Goal: Information Seeking & Learning: Learn about a topic

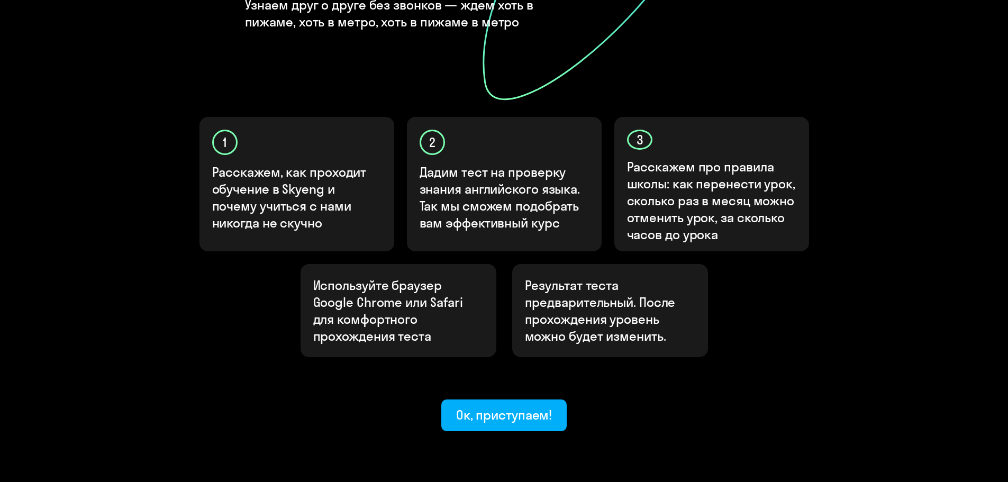
scroll to position [282, 0]
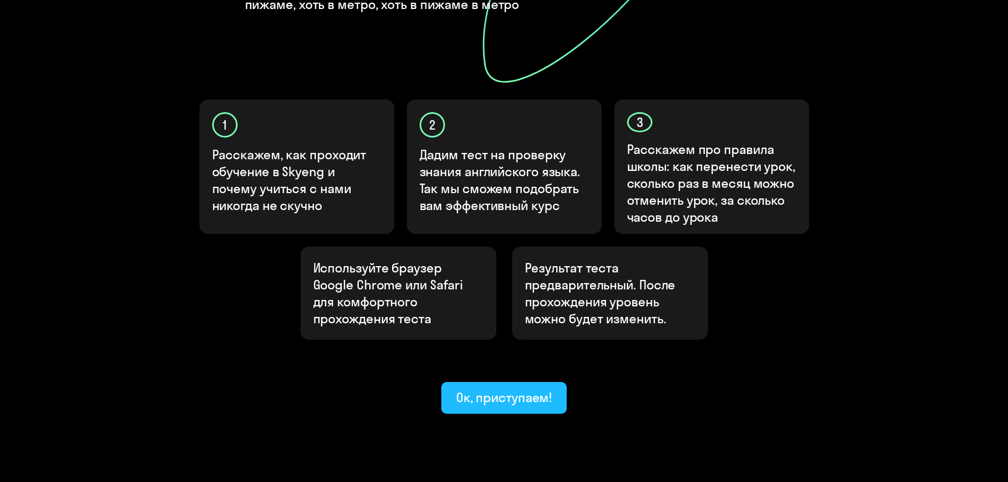
click at [482, 389] on div "Ок, приступаем!" at bounding box center [504, 397] width 96 height 17
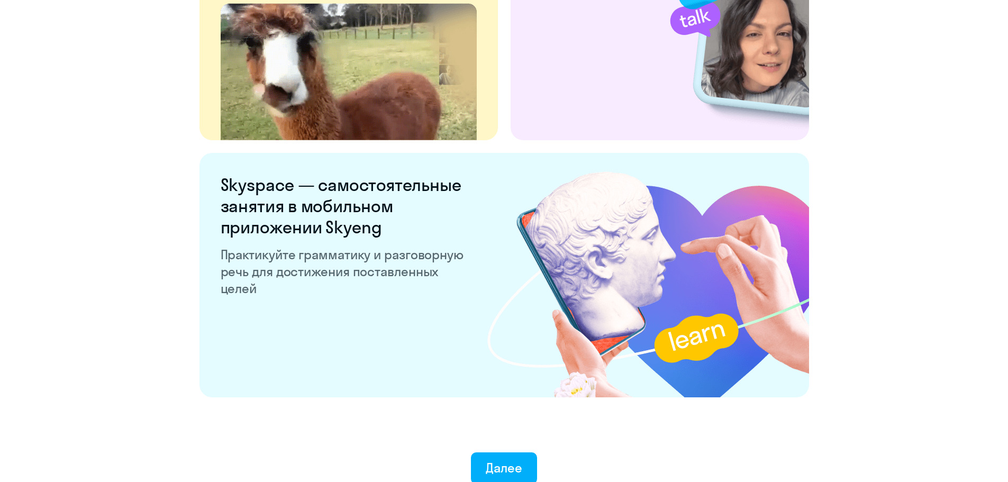
scroll to position [1971, 0]
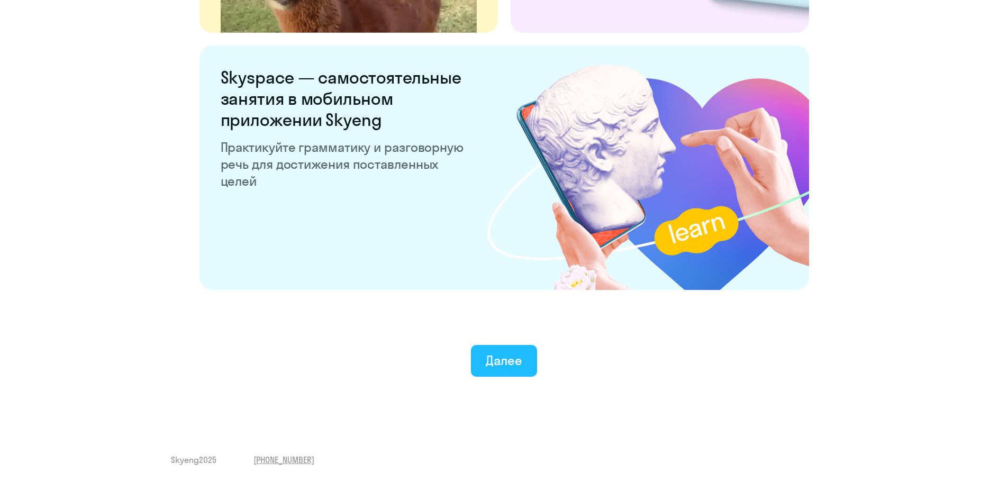
click at [487, 352] on div "Далее" at bounding box center [504, 360] width 37 height 17
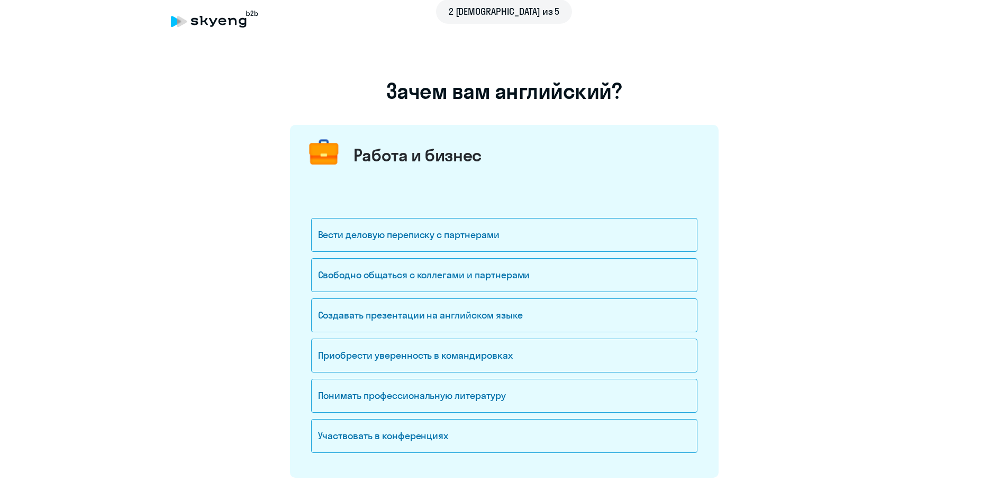
scroll to position [106, 0]
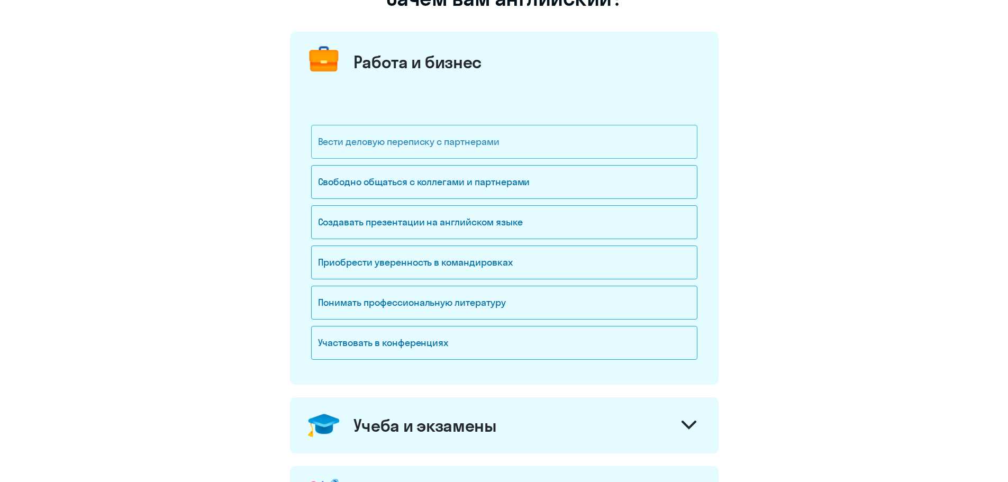
click at [372, 137] on div "Вести деловую переписку с партнерами" at bounding box center [504, 142] width 386 height 34
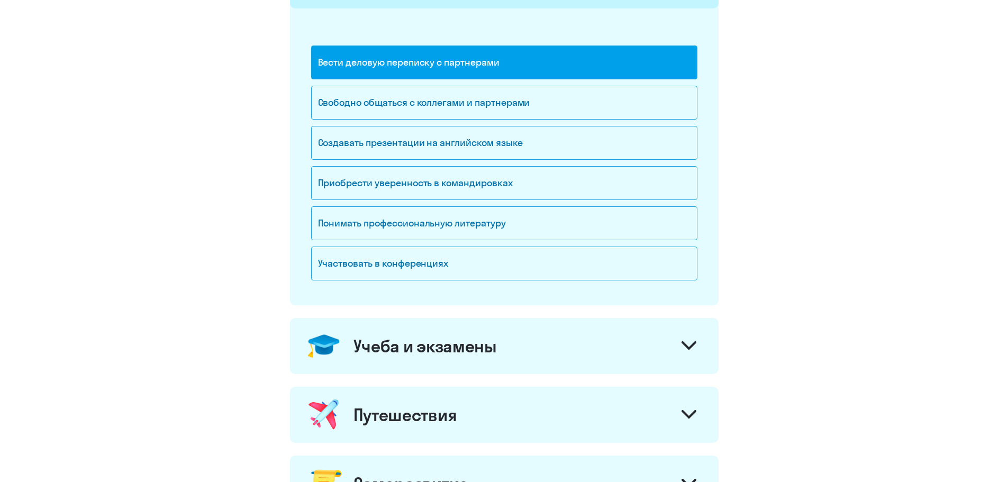
scroll to position [212, 0]
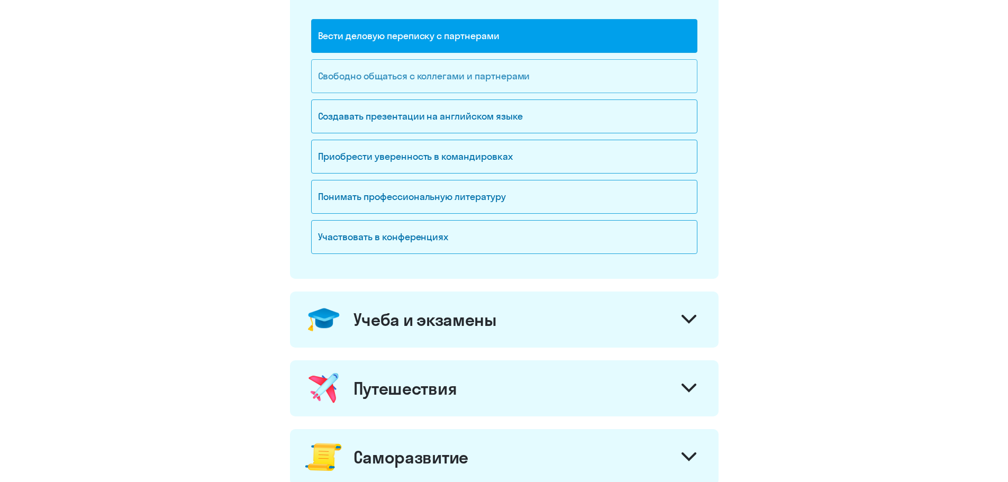
click at [404, 74] on div "Свободно общаться с коллегами и партнерами" at bounding box center [504, 76] width 386 height 34
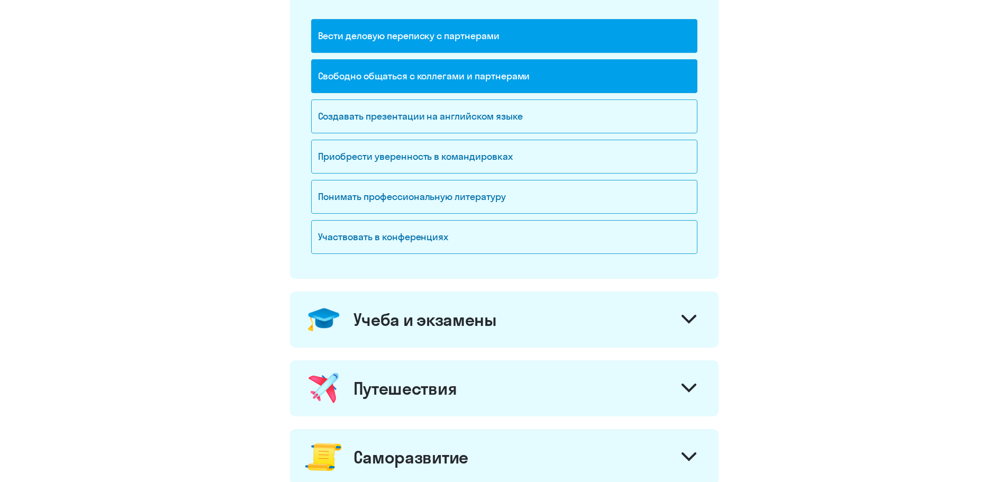
click at [682, 318] on icon at bounding box center [689, 319] width 15 height 9
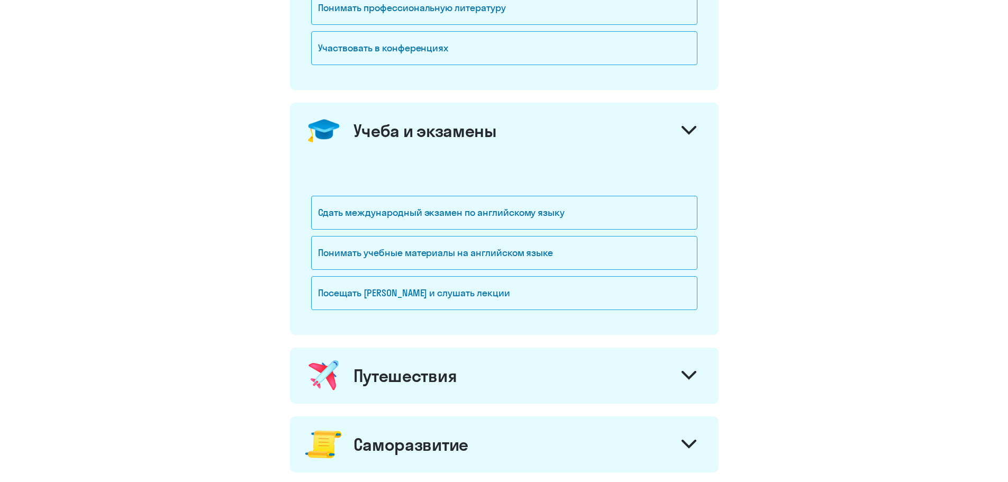
scroll to position [423, 0]
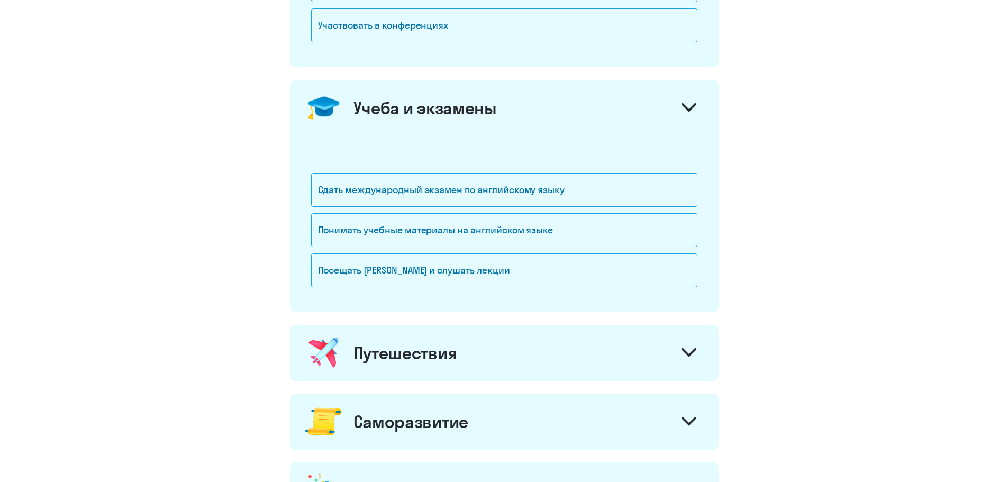
click at [691, 106] on icon at bounding box center [689, 107] width 15 height 9
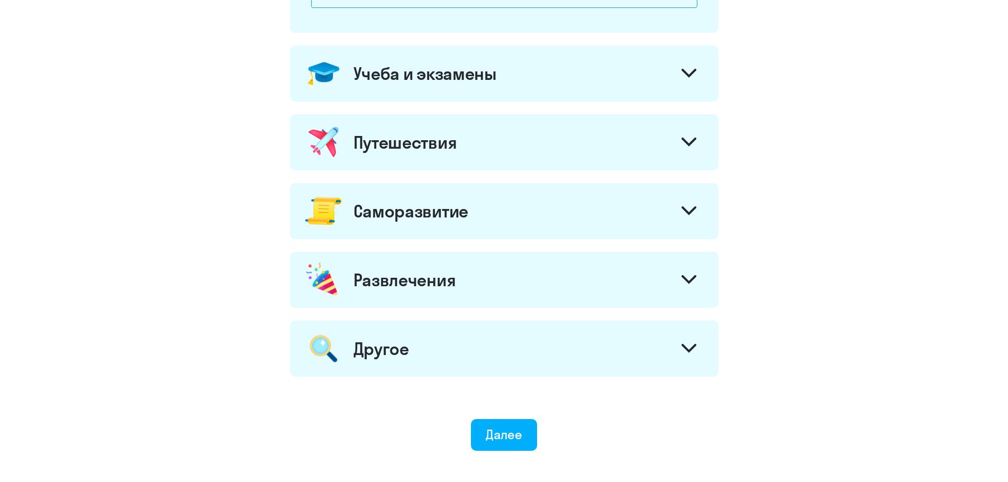
scroll to position [476, 0]
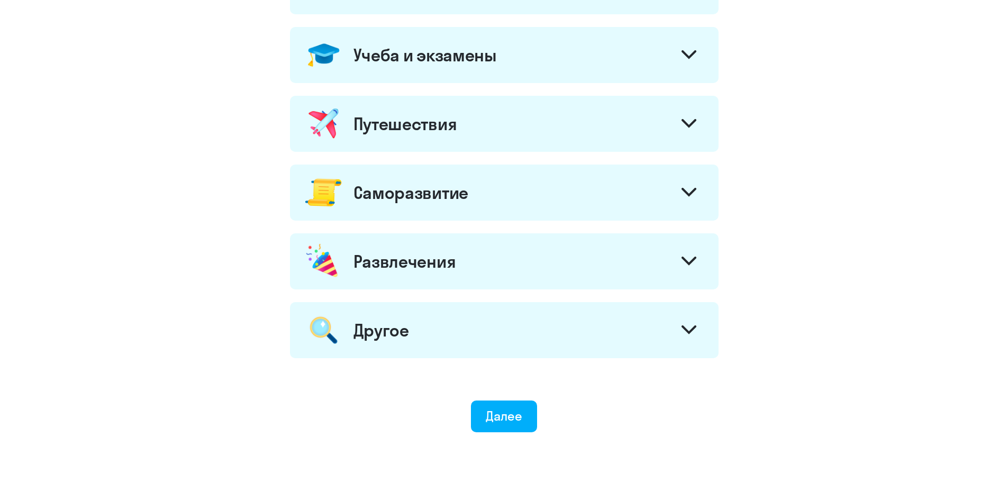
click at [694, 117] on div at bounding box center [688, 124] width 25 height 25
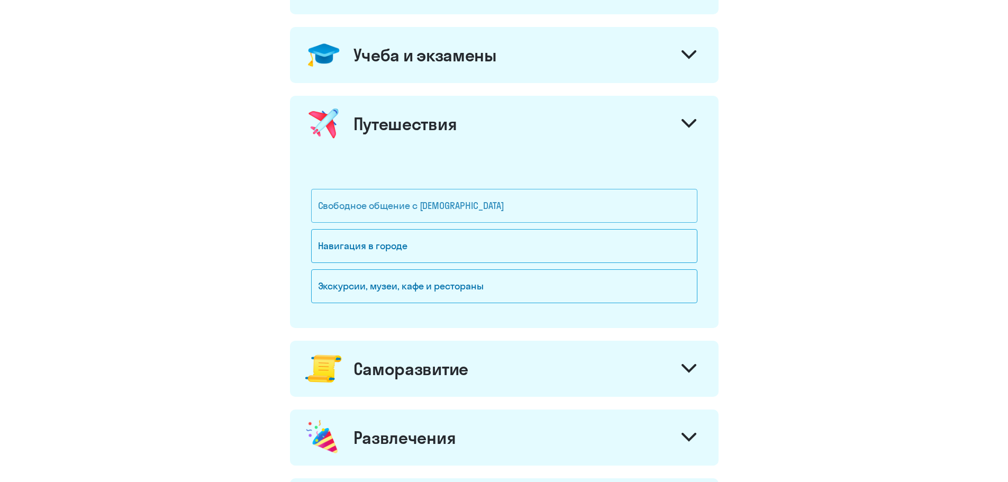
click at [392, 204] on div "Свободное общение с [DEMOGRAPHIC_DATA]" at bounding box center [504, 206] width 386 height 34
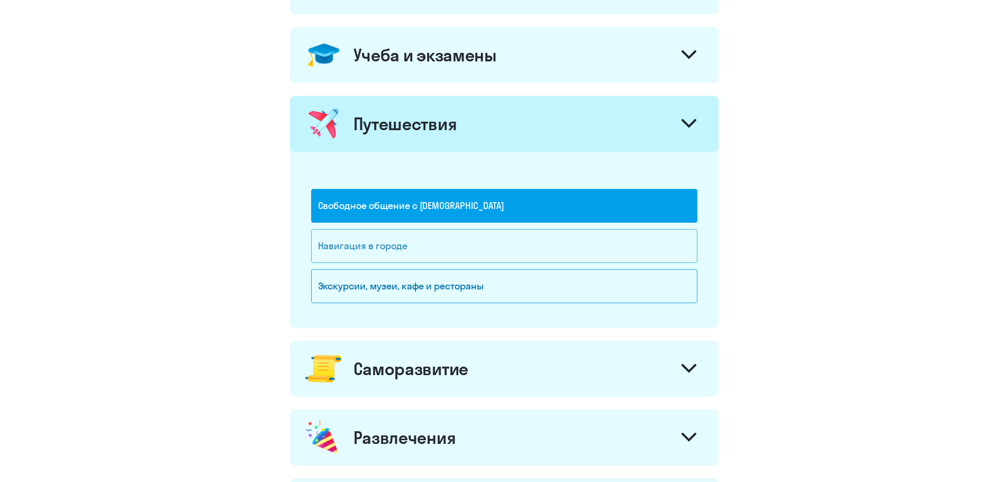
click at [393, 242] on div "Навигация в городе" at bounding box center [504, 246] width 386 height 34
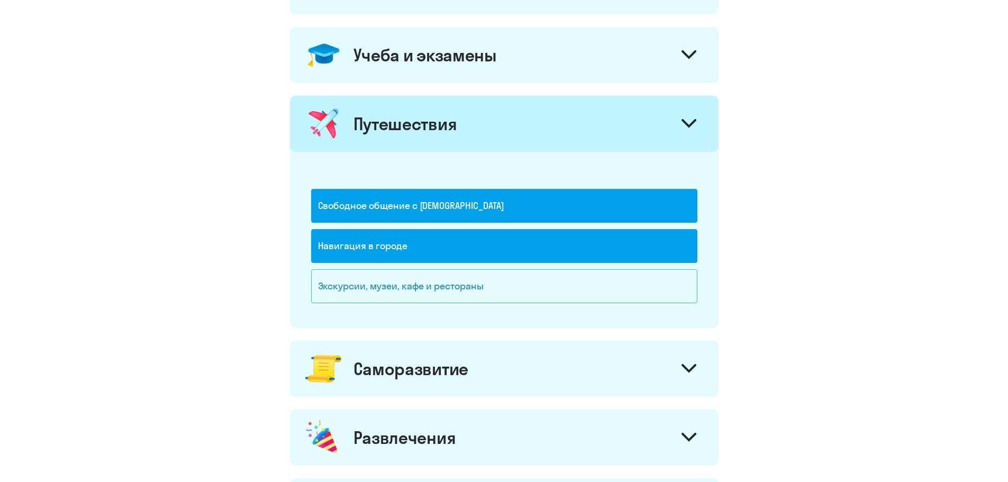
click at [416, 283] on div "Экскурсии, музеи, кафе и рестораны" at bounding box center [504, 286] width 386 height 34
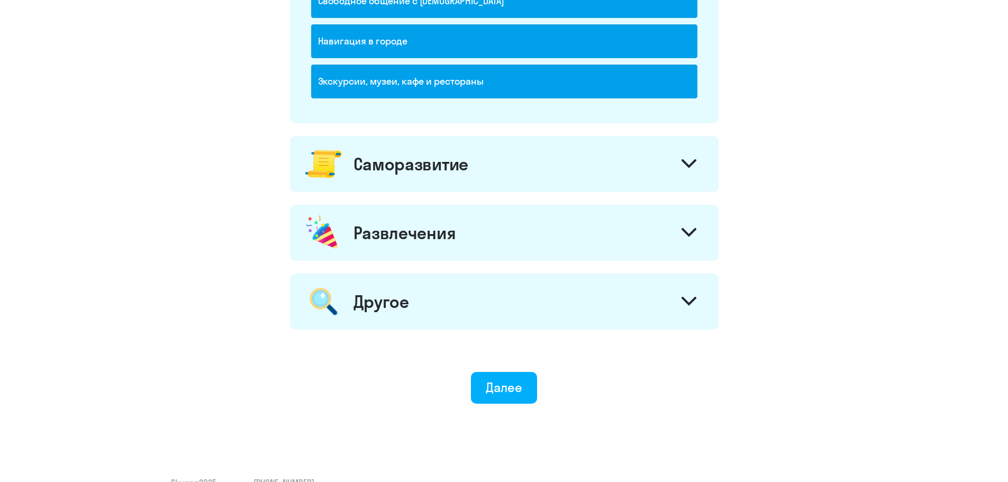
scroll to position [688, 0]
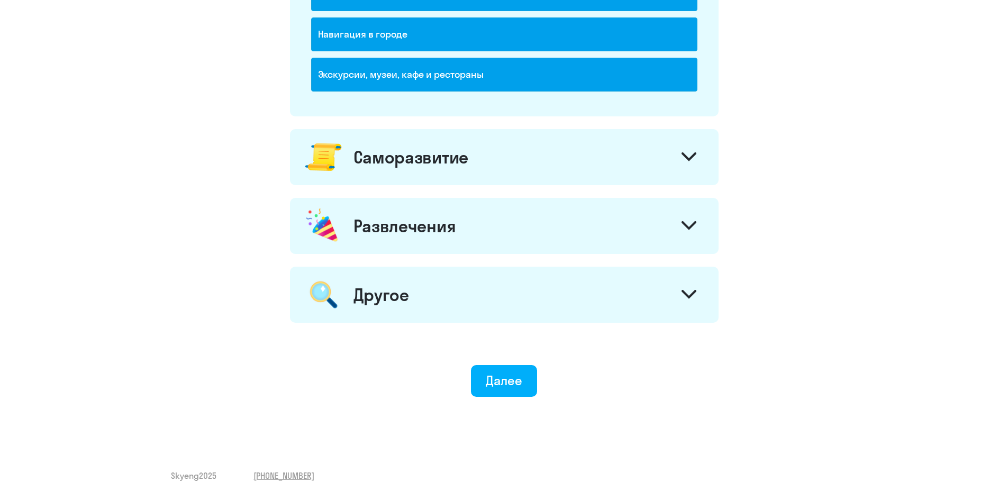
click at [689, 160] on icon at bounding box center [689, 156] width 13 height 6
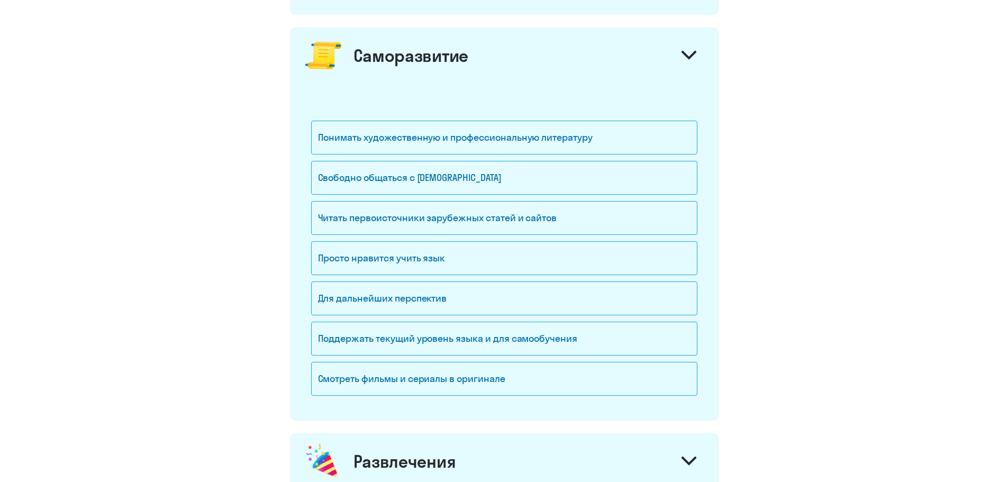
scroll to position [794, 0]
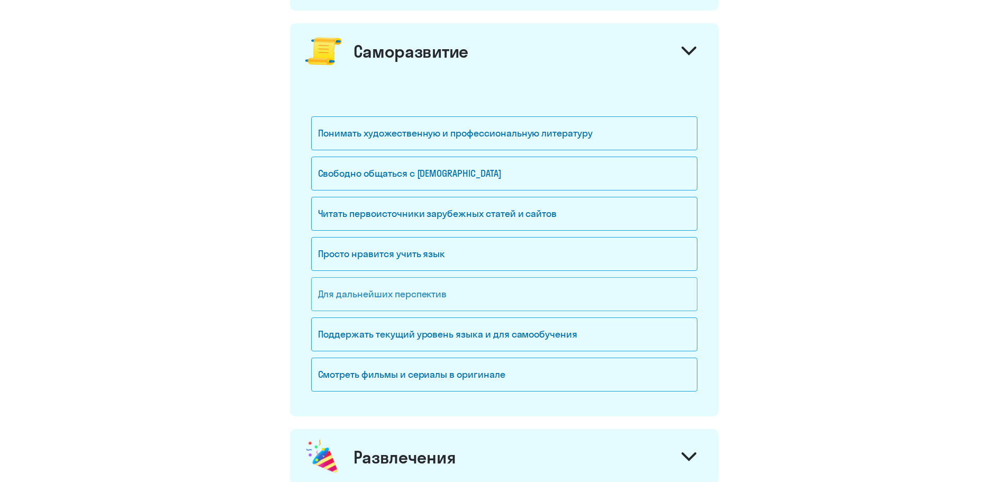
click at [417, 294] on div "Для дальнейших перспектив" at bounding box center [504, 294] width 386 height 34
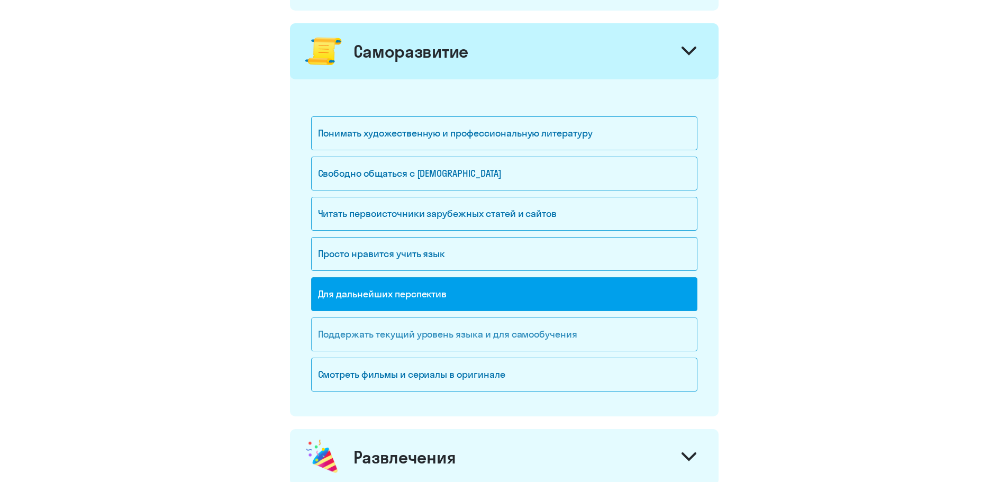
click at [437, 332] on div "Поддержать текущий уровень языка и для cамообучения" at bounding box center [504, 335] width 386 height 34
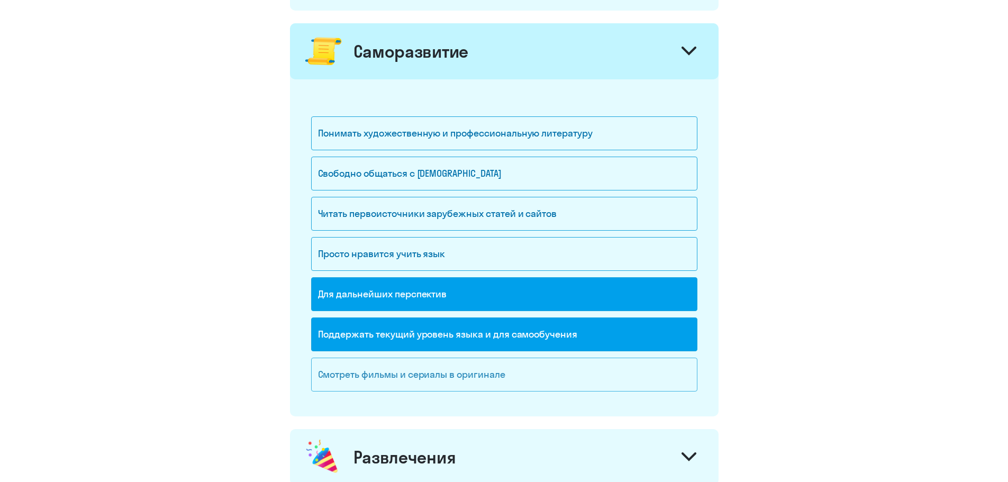
click at [442, 368] on div "Смотреть фильмы и сериалы в оригинале" at bounding box center [504, 375] width 386 height 34
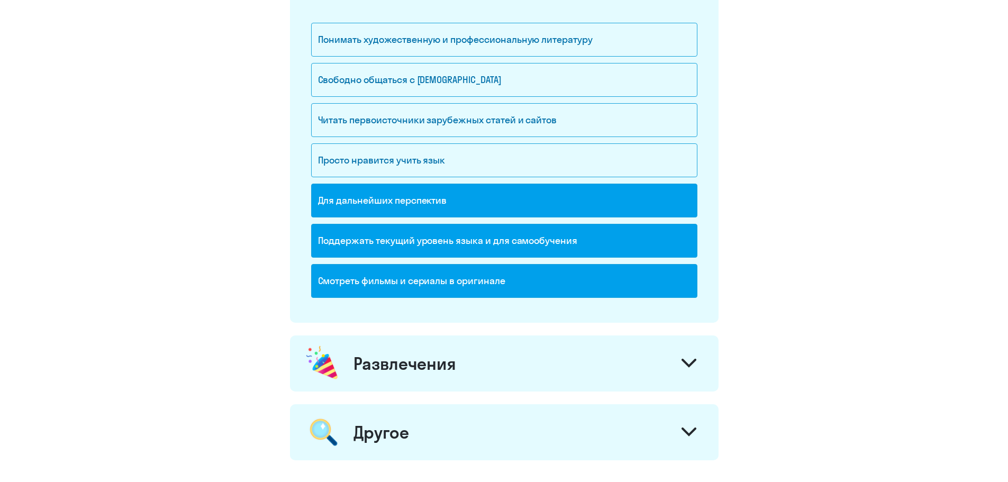
scroll to position [1041, 0]
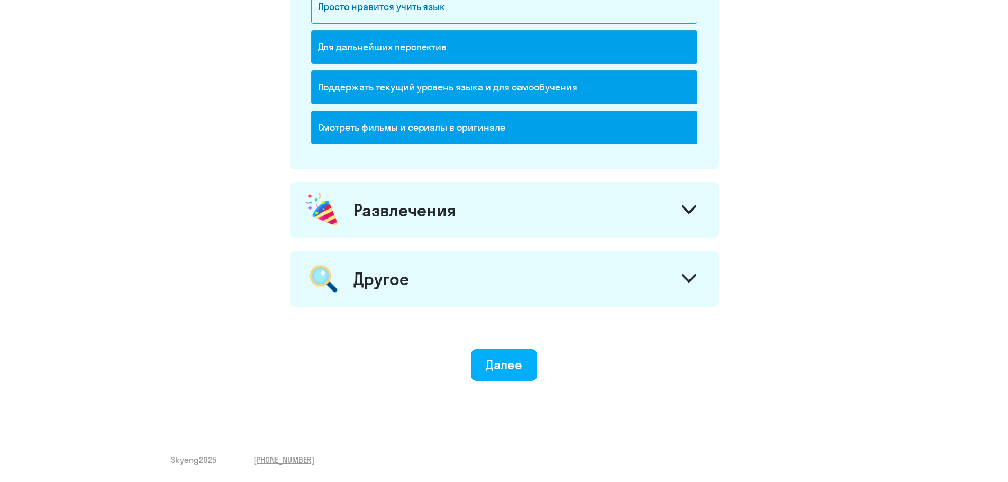
click at [679, 214] on div at bounding box center [688, 210] width 25 height 25
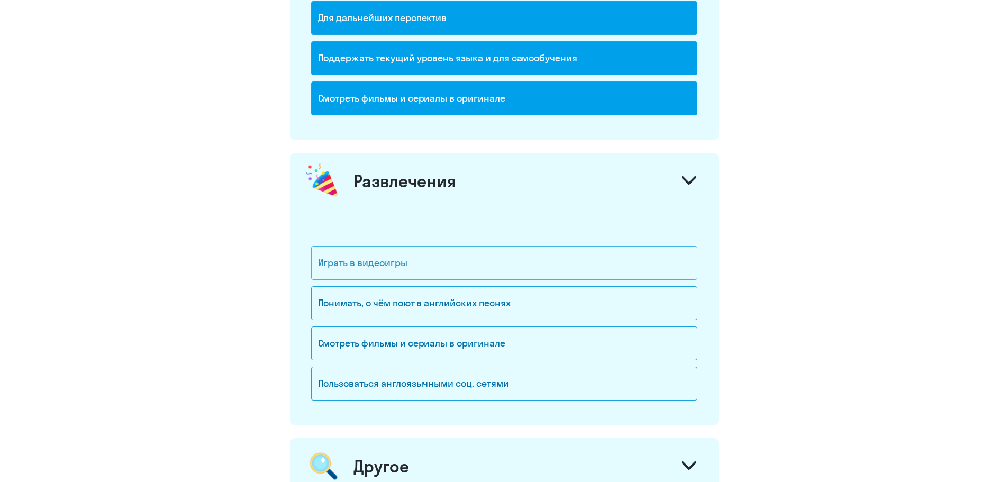
scroll to position [1147, 0]
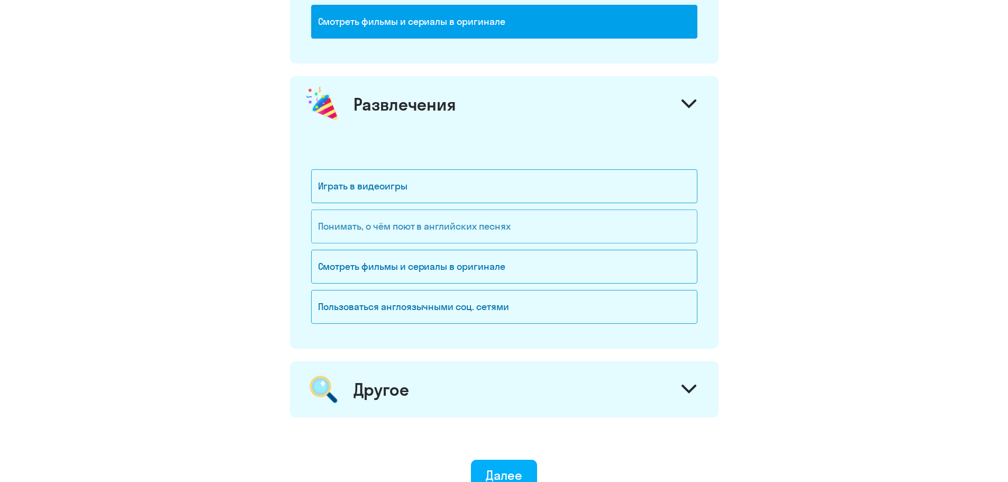
click at [396, 228] on div "Понимать, о чём поют в английских песнях" at bounding box center [504, 227] width 386 height 34
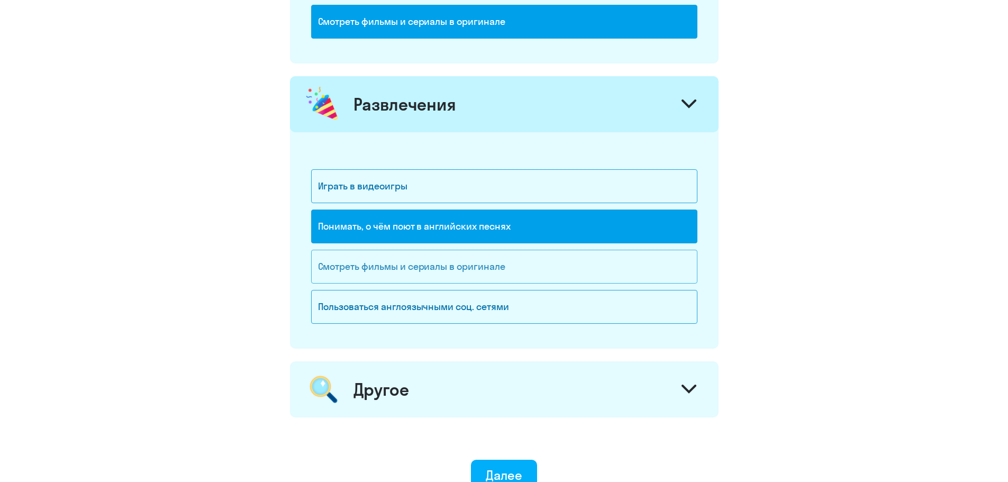
click at [412, 269] on div "Смотреть фильмы и сериалы в оригинале" at bounding box center [504, 267] width 386 height 34
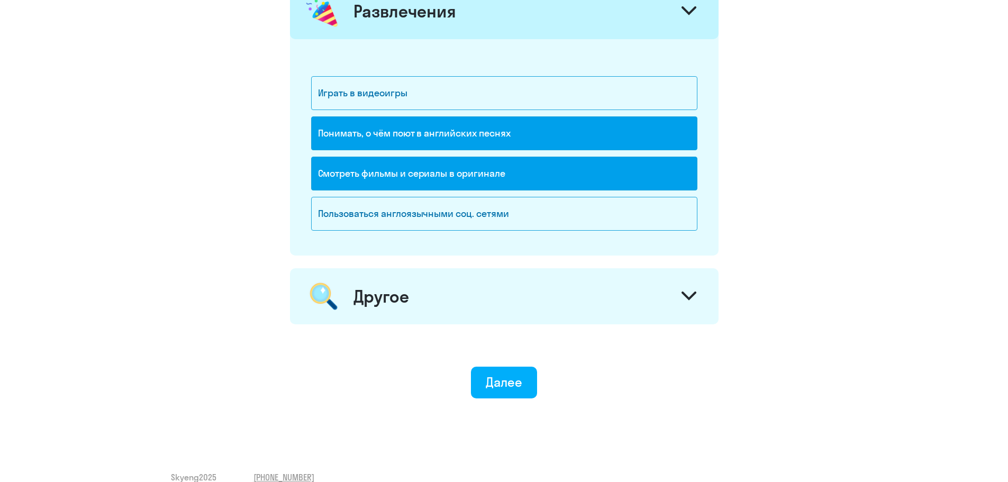
scroll to position [1257, 0]
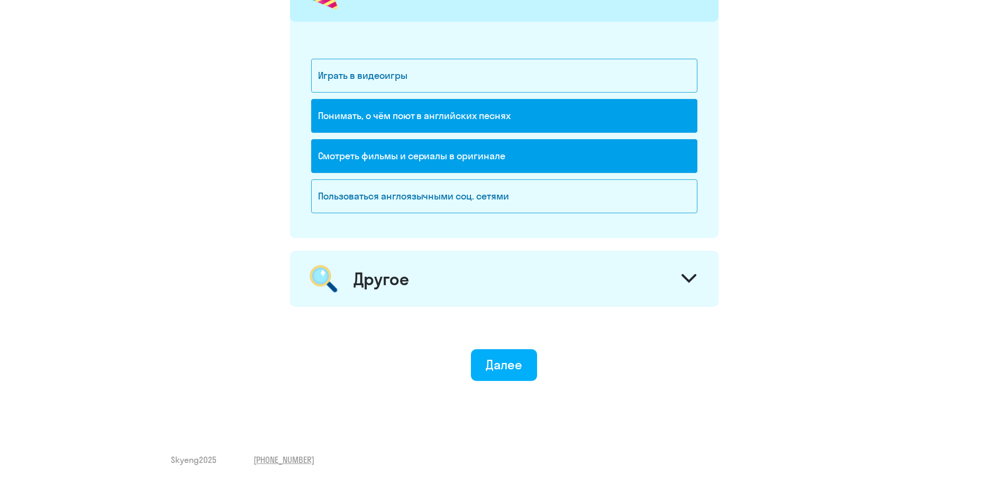
click at [690, 276] on icon at bounding box center [689, 278] width 15 height 9
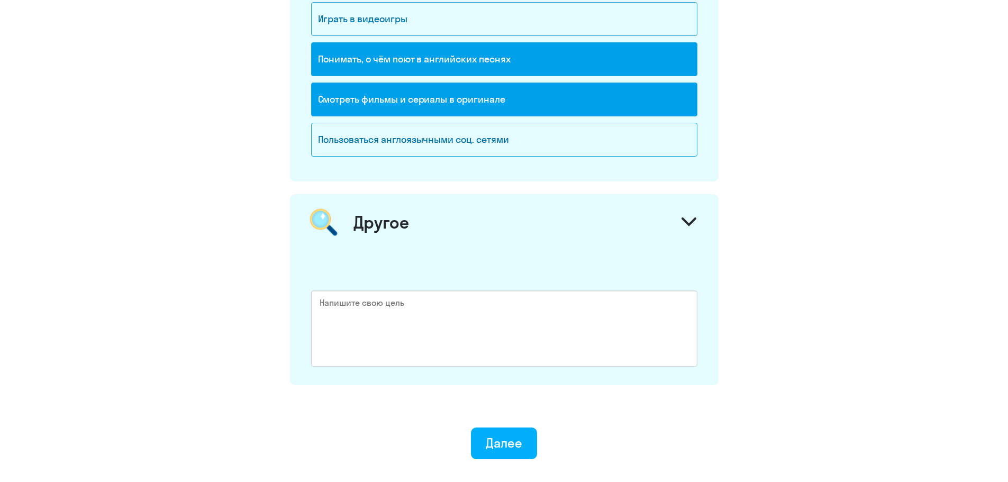
scroll to position [1392, 0]
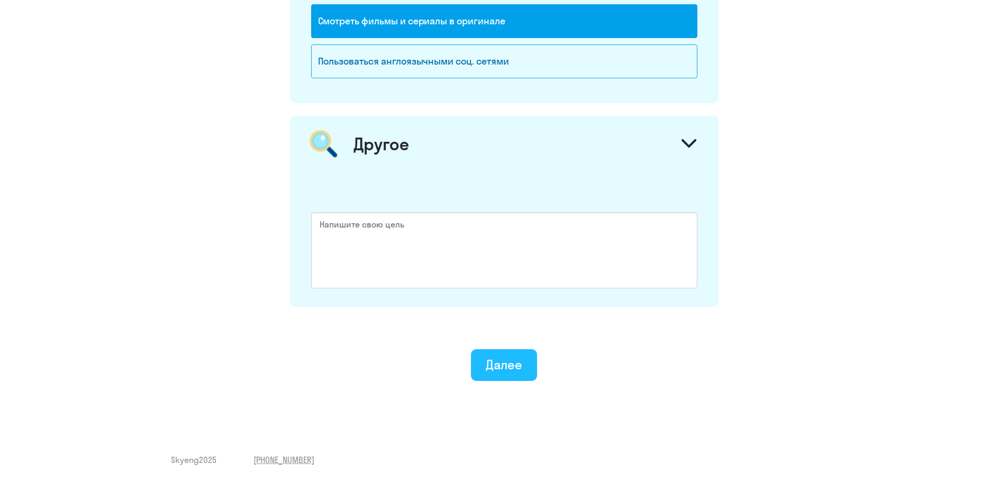
click at [505, 368] on div "Далее" at bounding box center [504, 364] width 37 height 17
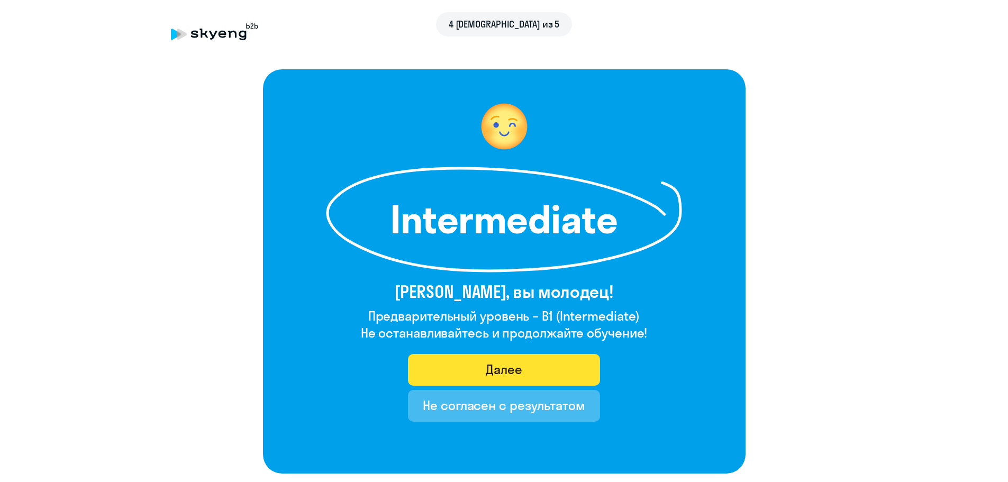
click at [513, 364] on div "Далее" at bounding box center [504, 369] width 37 height 17
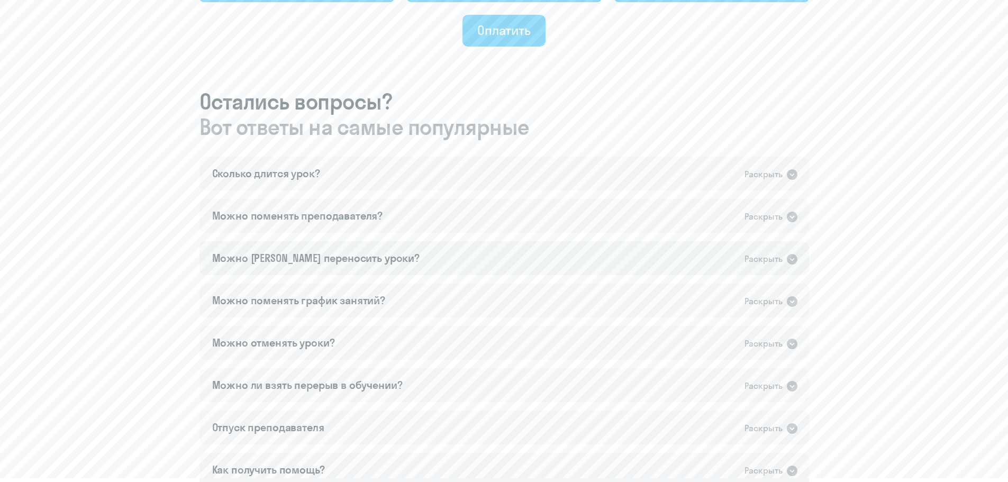
scroll to position [582, 0]
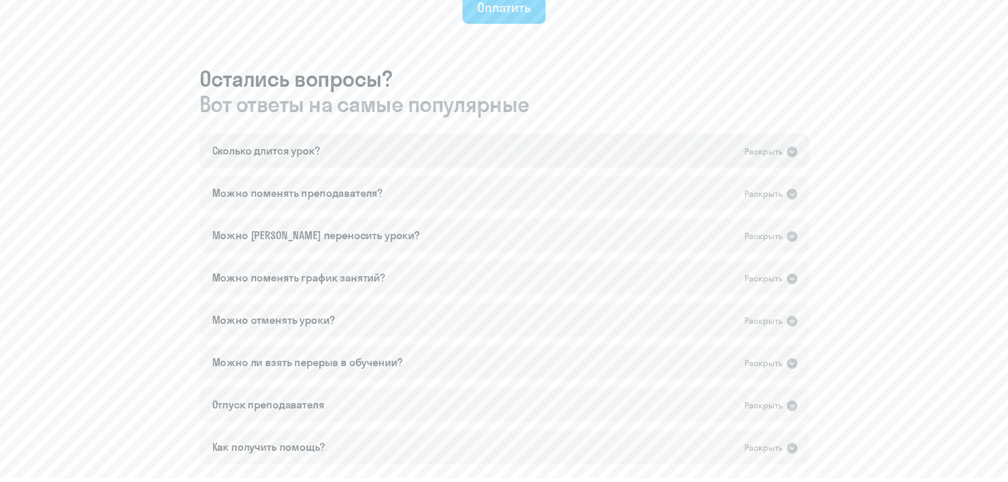
click at [769, 155] on div "Раскрыть" at bounding box center [764, 151] width 38 height 13
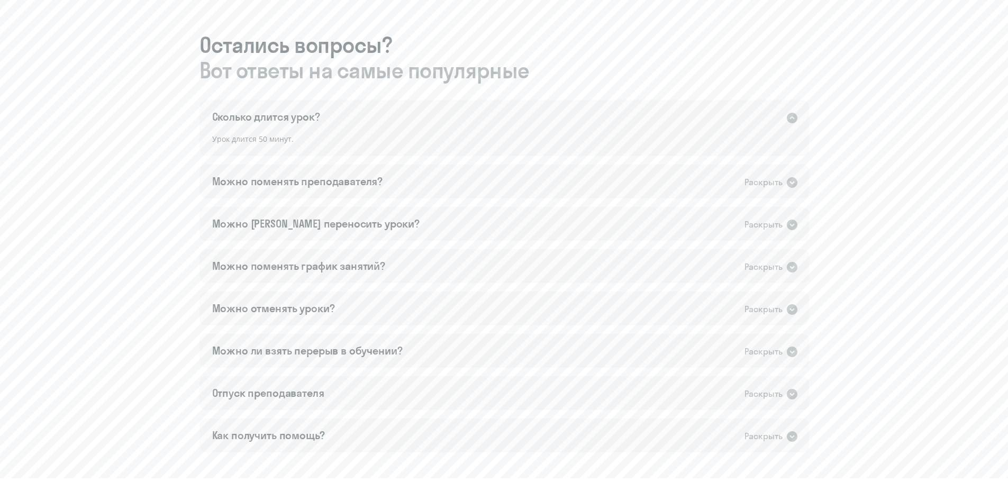
scroll to position [635, 0]
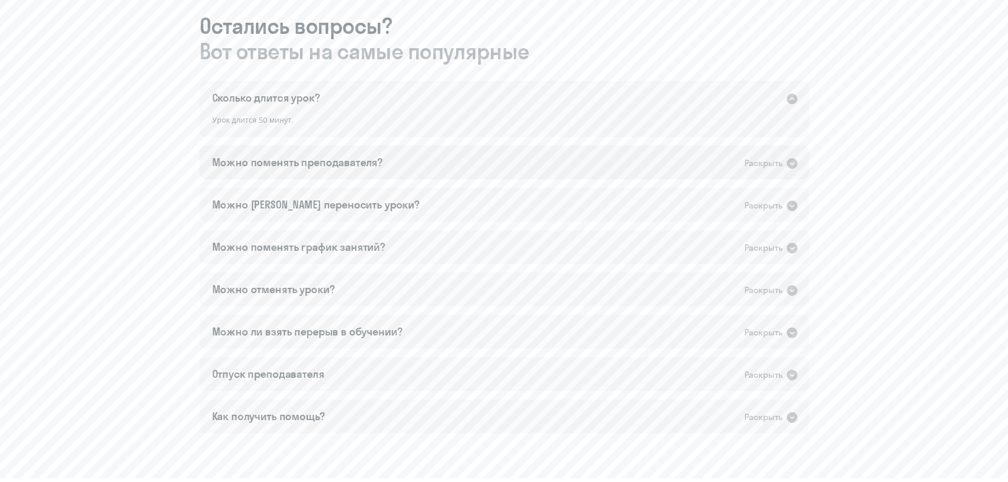
click at [763, 158] on div "Раскрыть" at bounding box center [764, 163] width 38 height 13
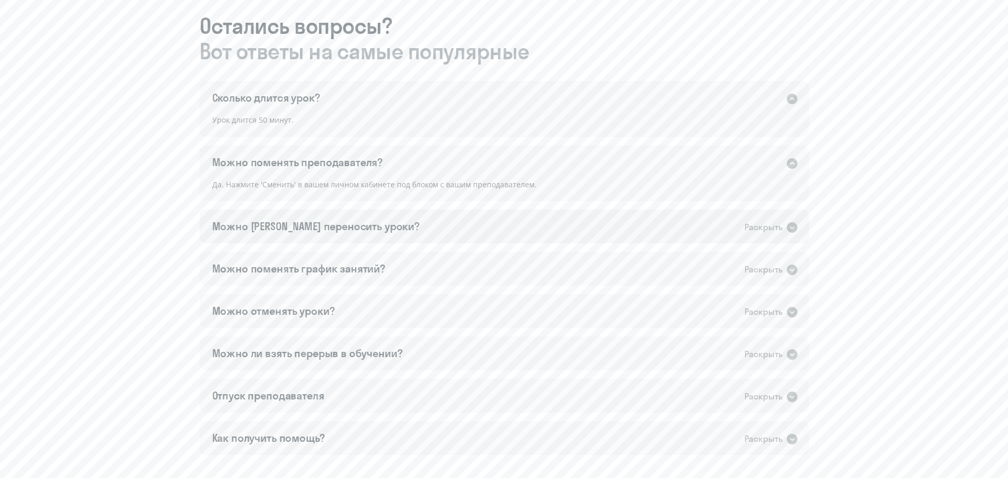
click at [766, 224] on div "Раскрыть" at bounding box center [764, 227] width 38 height 13
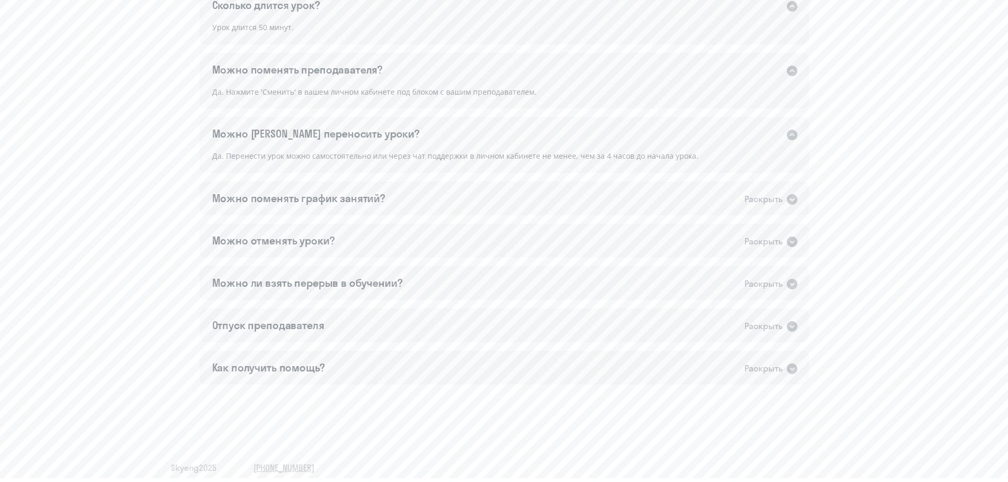
scroll to position [736, 0]
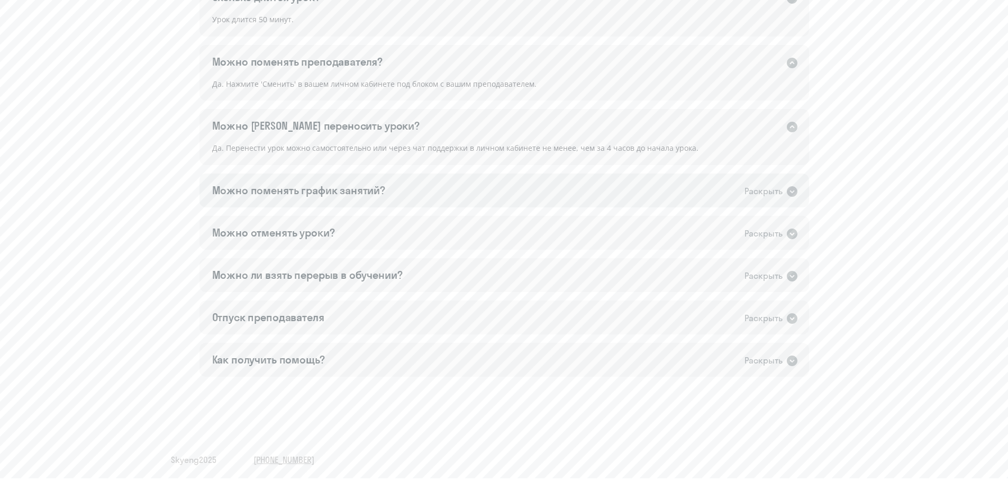
click at [762, 193] on div "Раскрыть" at bounding box center [764, 191] width 38 height 13
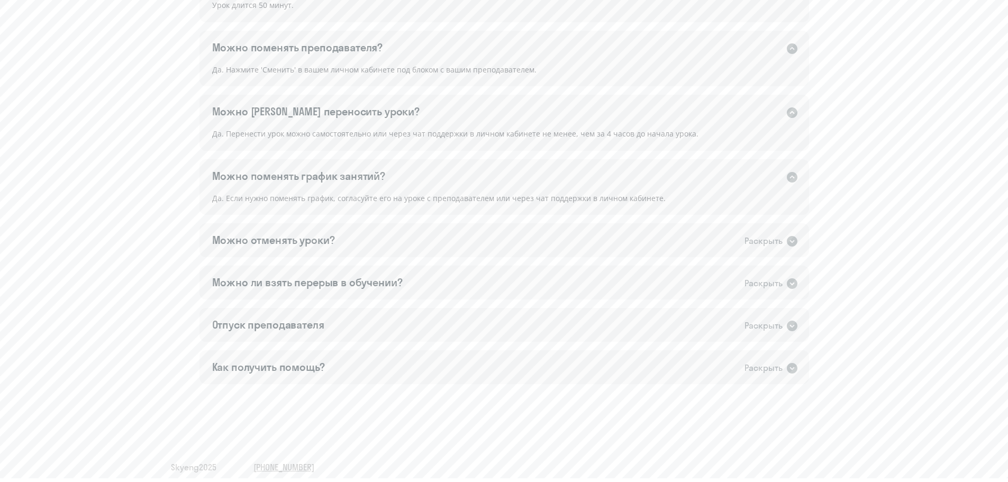
scroll to position [757, 0]
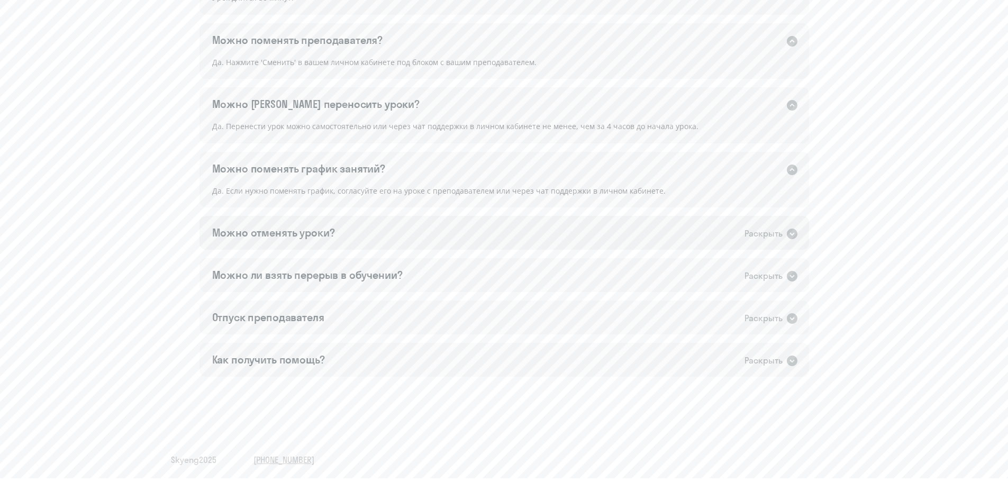
click at [763, 228] on div "Раскрыть" at bounding box center [764, 233] width 38 height 13
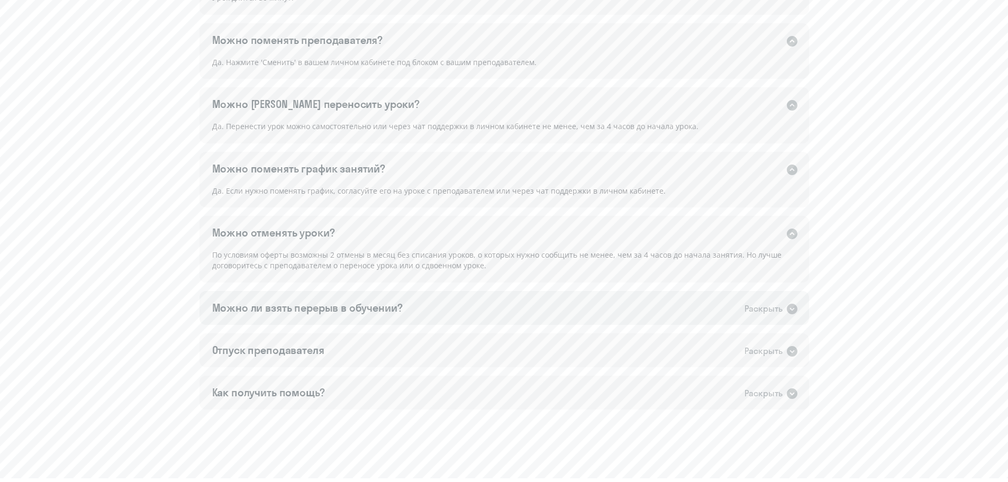
click at [771, 305] on div "Раскрыть" at bounding box center [764, 308] width 38 height 13
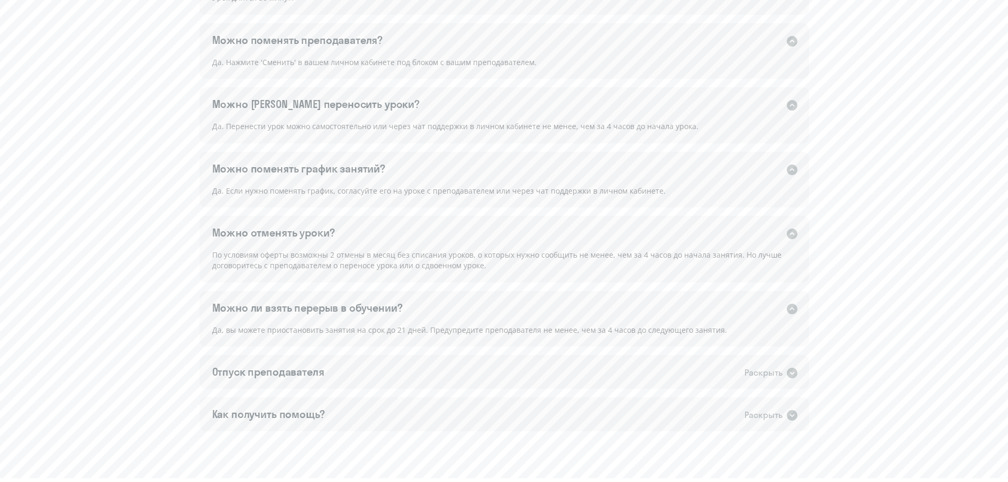
scroll to position [810, 0]
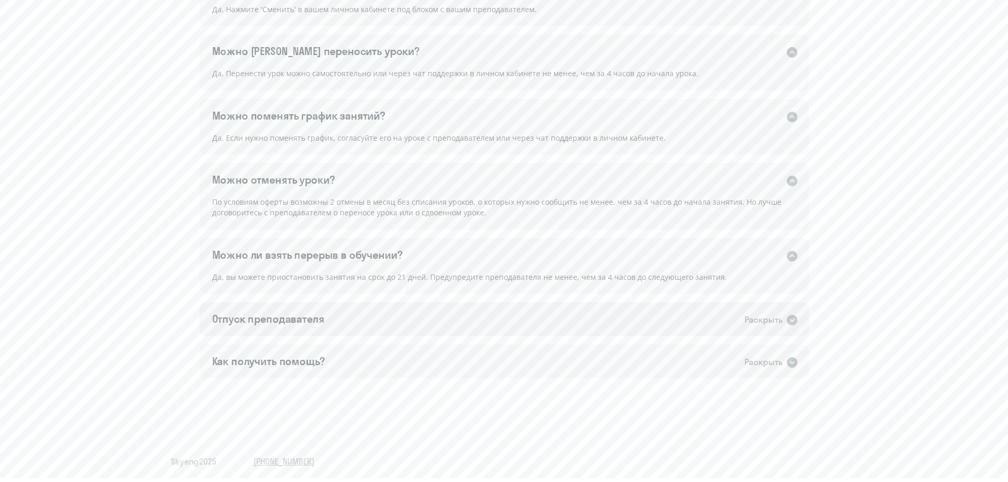
click at [759, 318] on div "Раскрыть" at bounding box center [764, 319] width 38 height 13
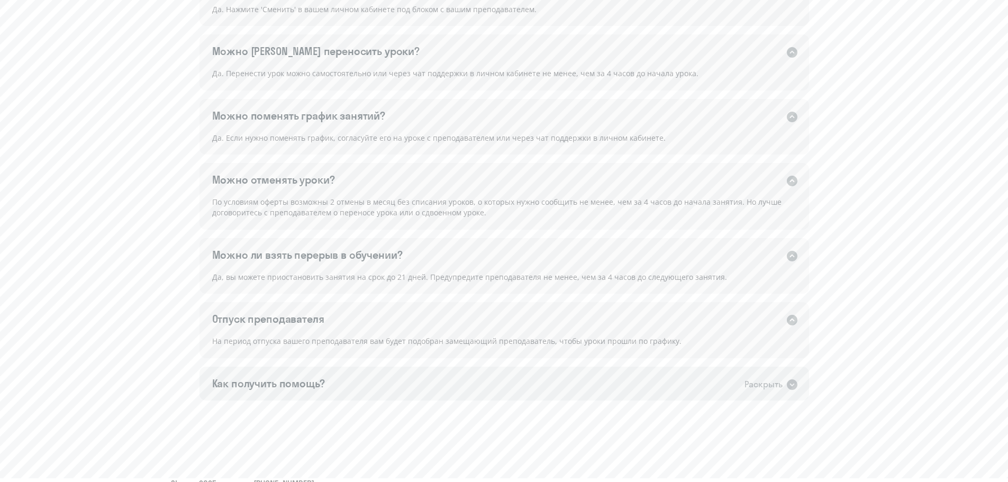
click at [781, 383] on div "Раскрыть" at bounding box center [764, 384] width 38 height 13
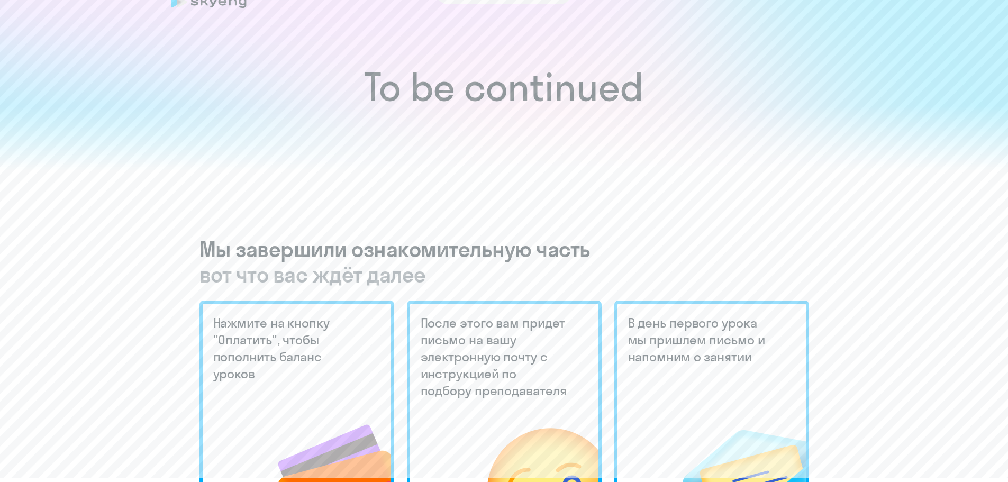
scroll to position [0, 0]
